Goal: Check status: Check status

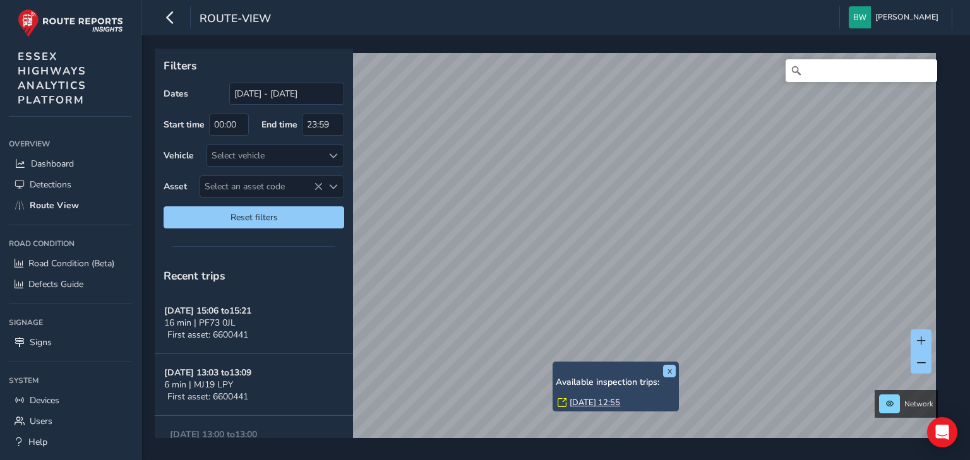
click at [591, 401] on link "Fri, 12 Sep, 12:55" at bounding box center [595, 402] width 51 height 11
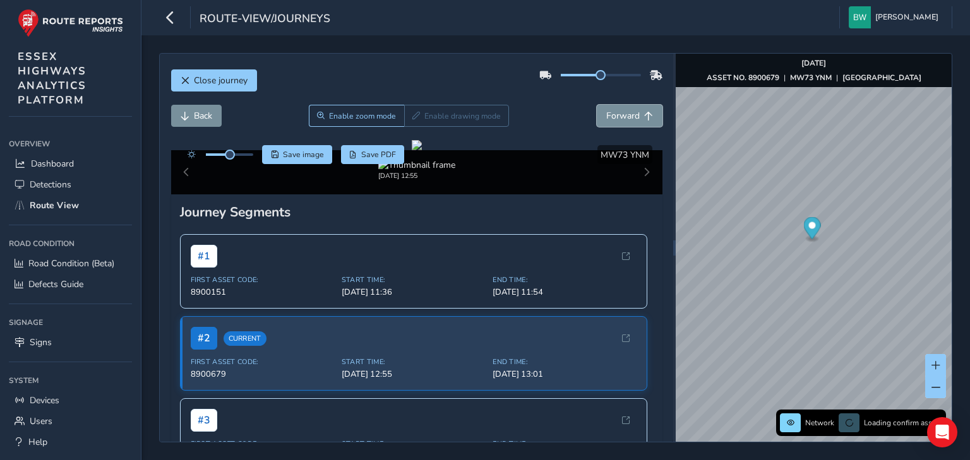
click at [619, 118] on span "Forward" at bounding box center [622, 116] width 33 height 12
click at [619, 116] on span "Forward" at bounding box center [622, 116] width 33 height 12
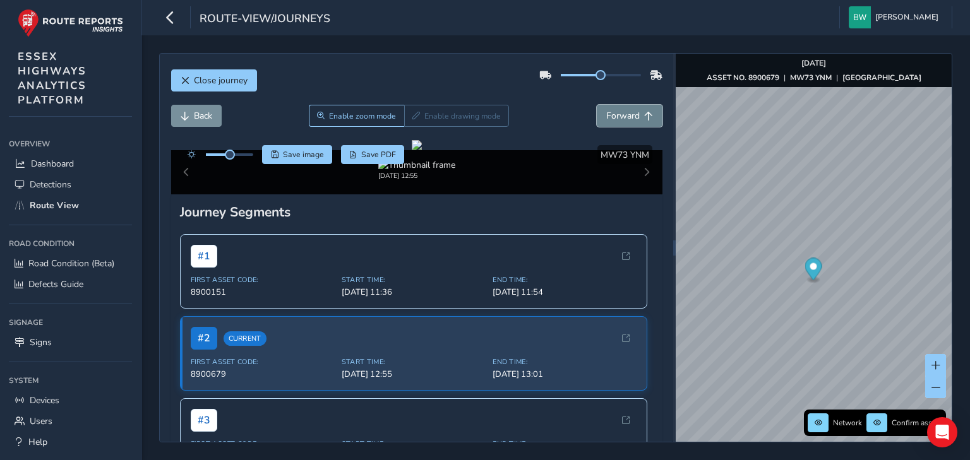
click at [619, 114] on span "Forward" at bounding box center [622, 116] width 33 height 12
click at [619, 112] on span "Forward" at bounding box center [622, 116] width 33 height 12
click at [620, 111] on span "Forward" at bounding box center [622, 116] width 33 height 12
click at [620, 110] on span "Forward" at bounding box center [622, 116] width 33 height 12
click at [620, 109] on button "Forward" at bounding box center [630, 116] width 66 height 22
